Goal: Task Accomplishment & Management: Complete application form

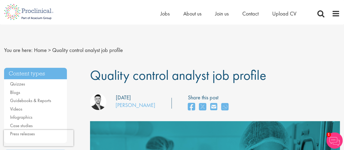
click at [162, 17] on li "Jobs" at bounding box center [164, 14] width 9 height 8
click at [166, 14] on span "Jobs" at bounding box center [164, 13] width 9 height 7
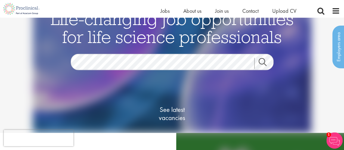
scroll to position [6, 0]
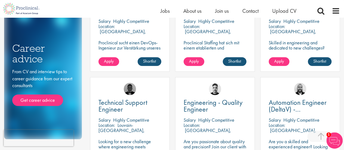
scroll to position [278, 0]
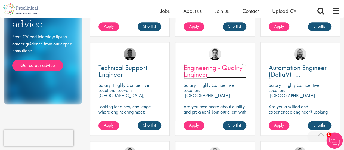
click at [203, 75] on span "Engineering - Quality Engineer" at bounding box center [213, 71] width 59 height 16
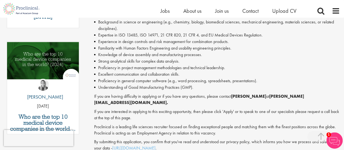
scroll to position [261, 0]
